Goal: Use online tool/utility: Use online tool/utility

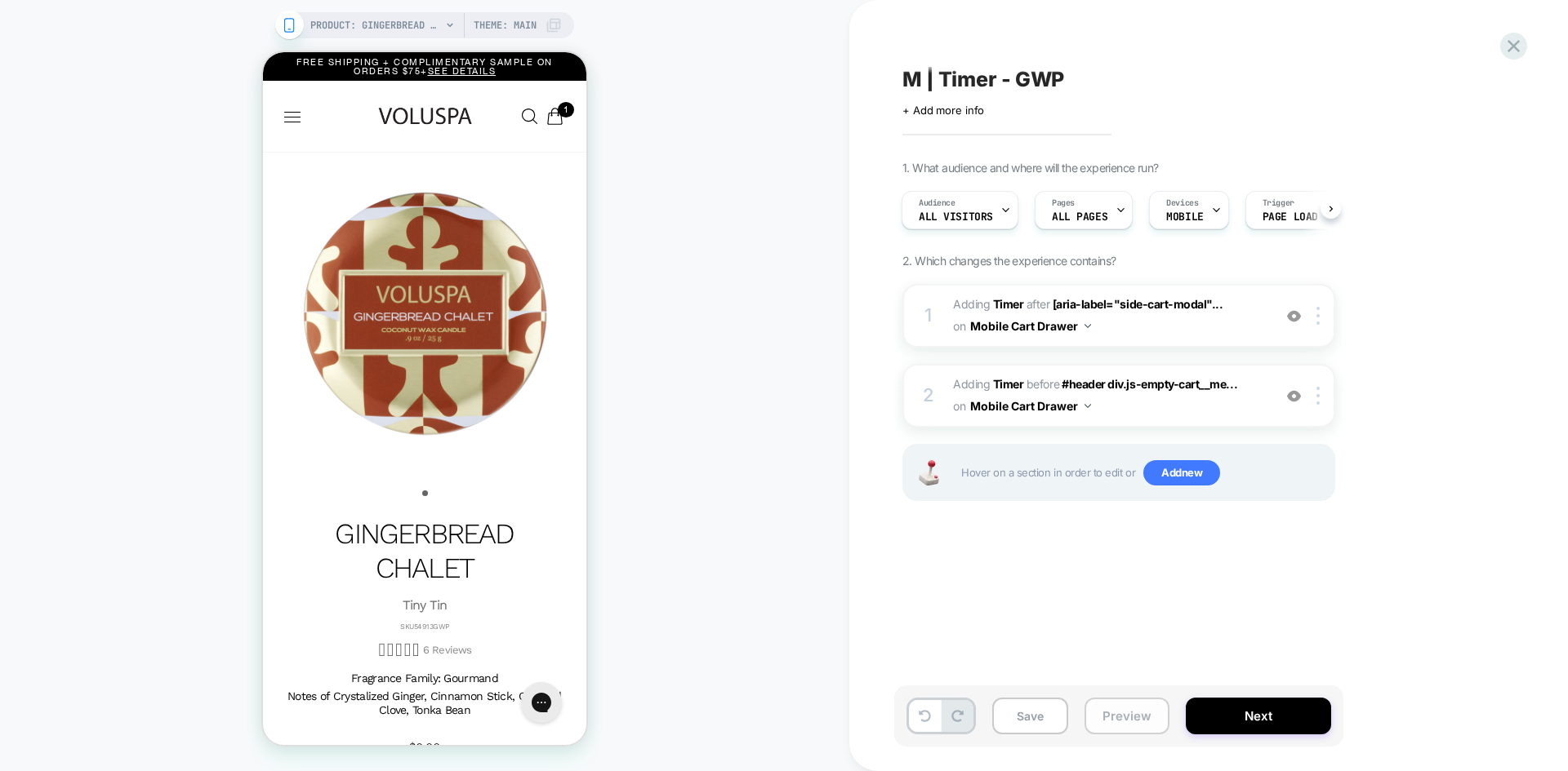
click at [1137, 732] on button "Preview" at bounding box center [1127, 715] width 85 height 37
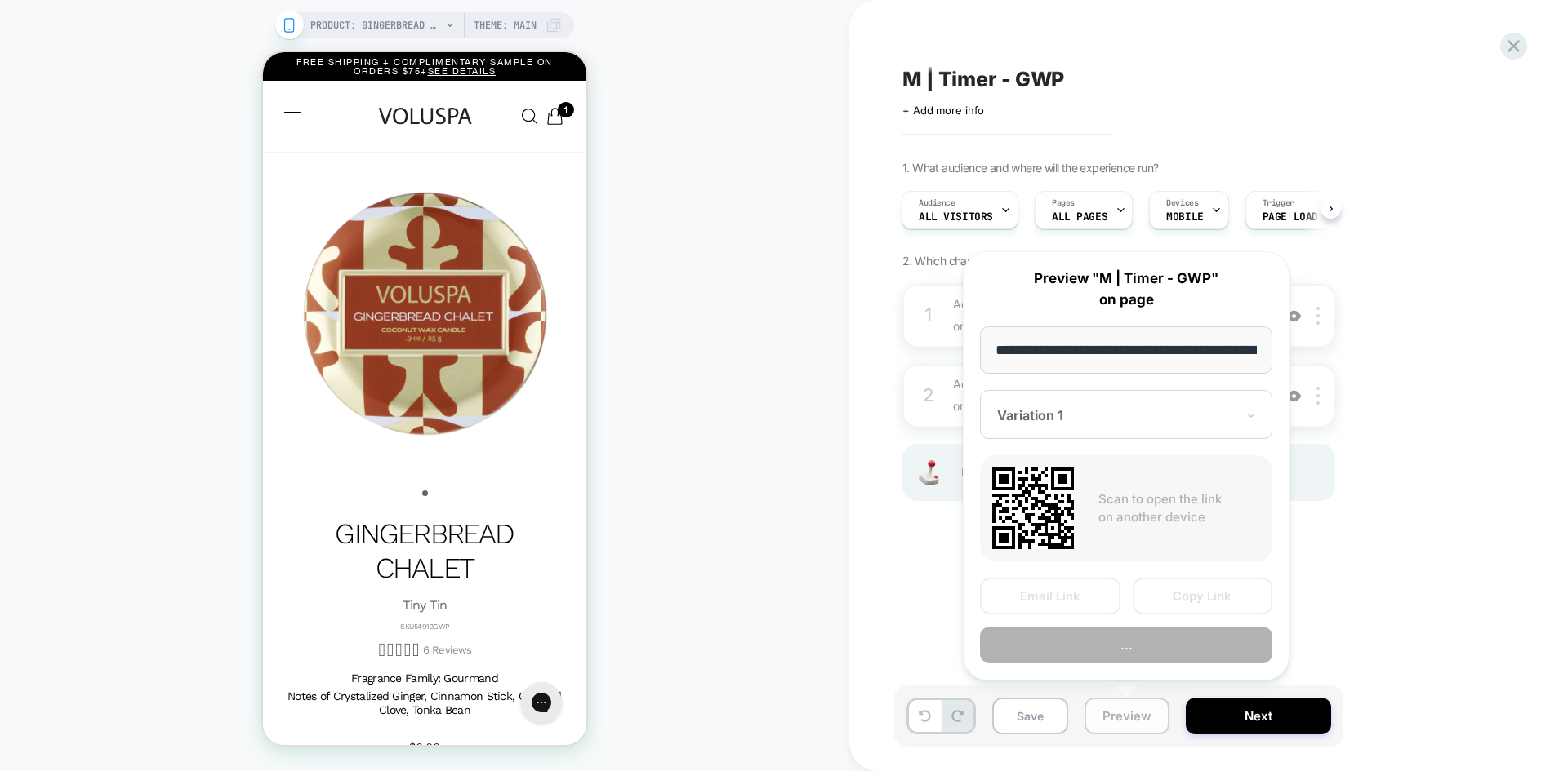
scroll to position [0, 237]
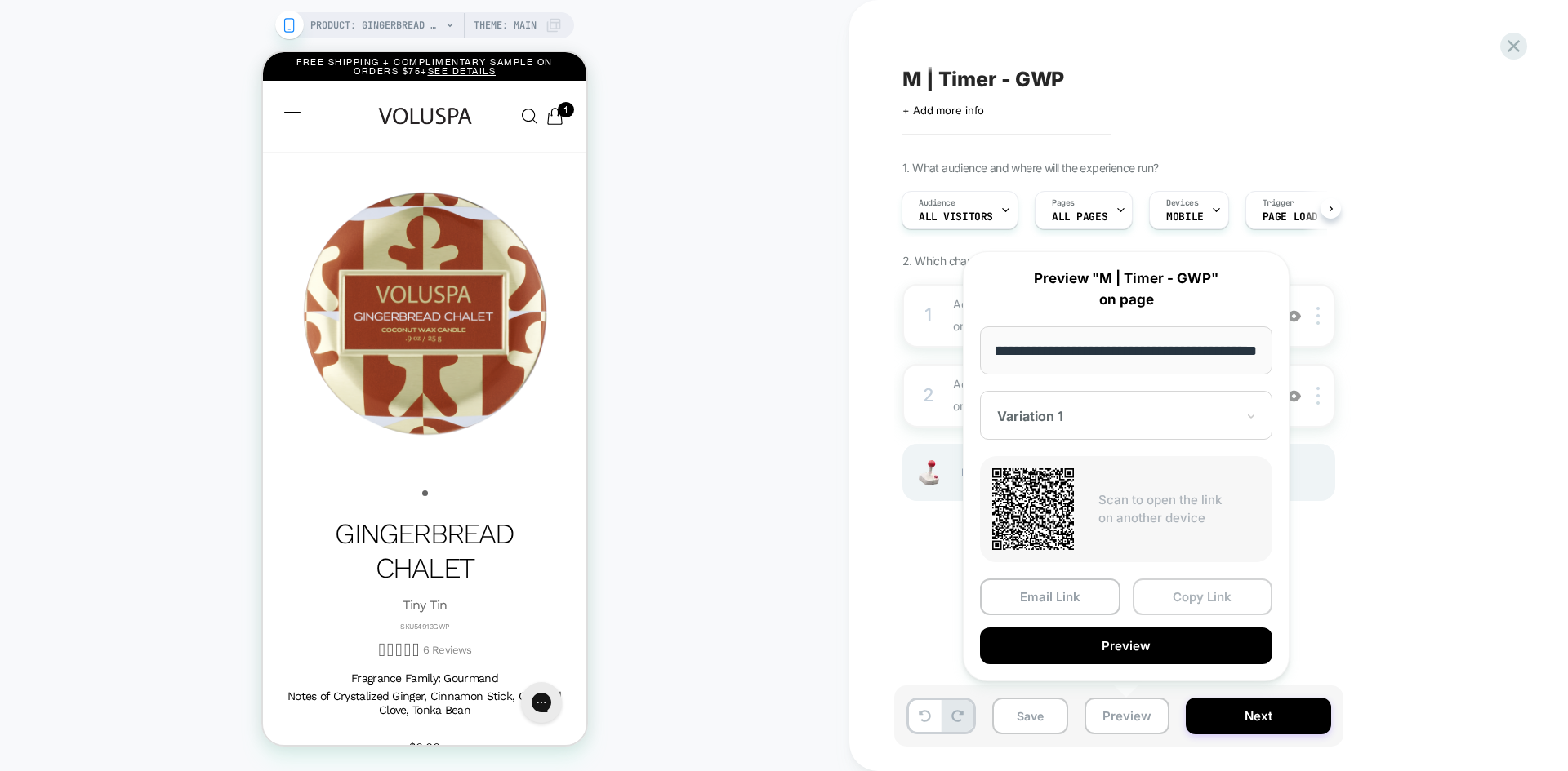
click at [1200, 597] on button "Copy Link" at bounding box center [1203, 597] width 141 height 37
